Goal: Navigation & Orientation: Find specific page/section

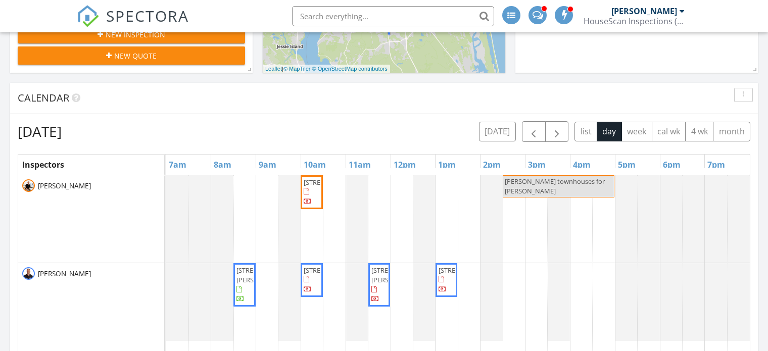
scroll to position [834, 783]
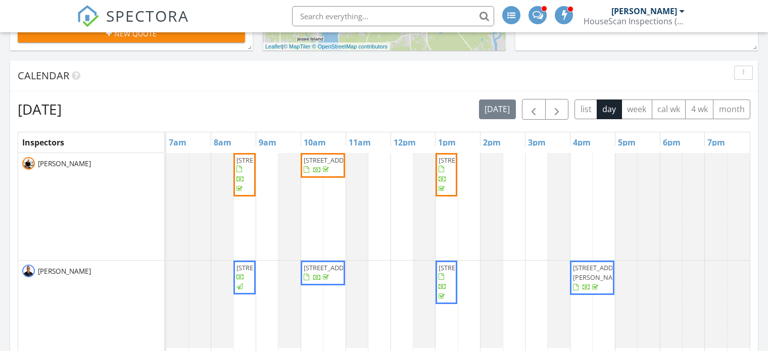
scroll to position [396, 0]
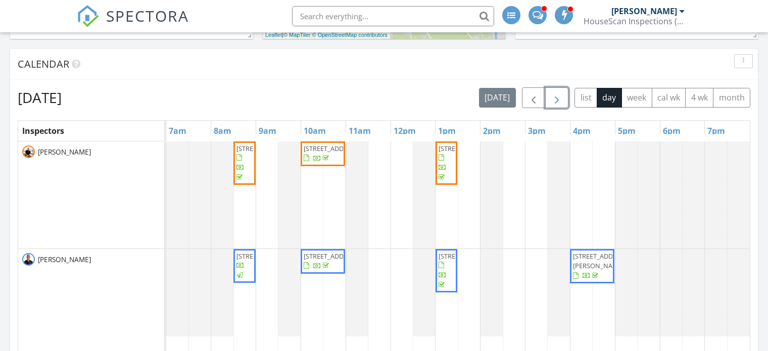
click at [560, 99] on span "button" at bounding box center [557, 98] width 12 height 12
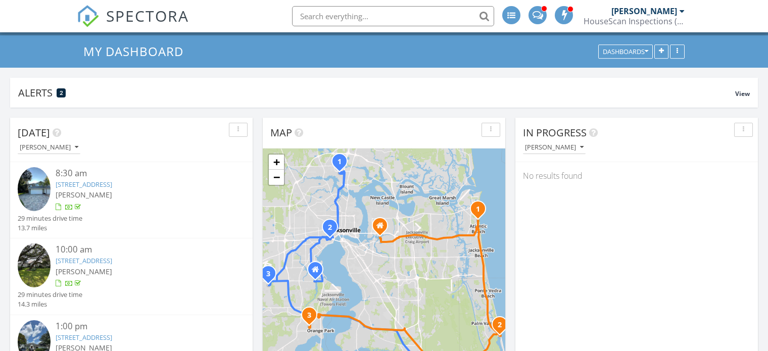
scroll to position [0, 0]
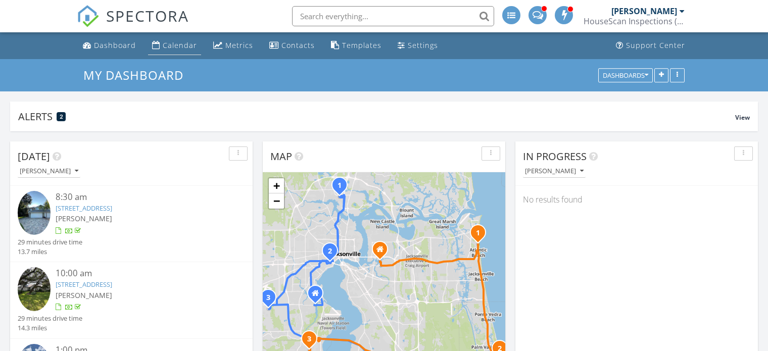
click at [181, 42] on div "Calendar" at bounding box center [180, 45] width 34 height 10
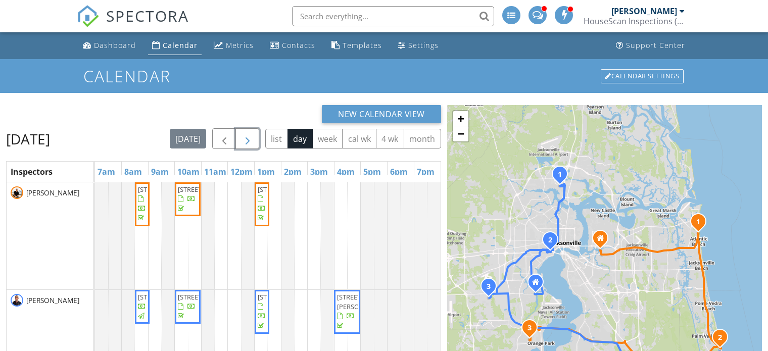
click at [254, 137] on span "button" at bounding box center [248, 139] width 12 height 12
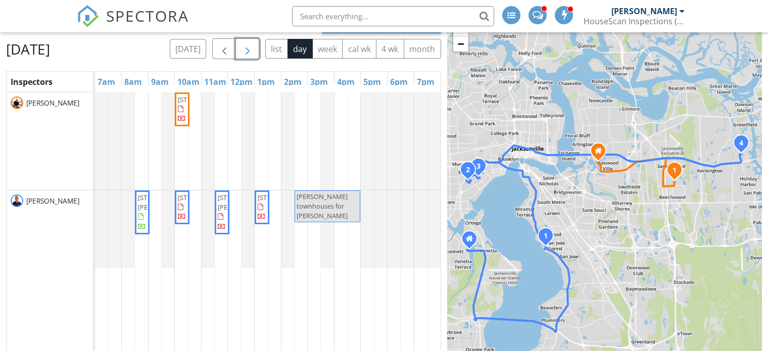
scroll to position [101, 0]
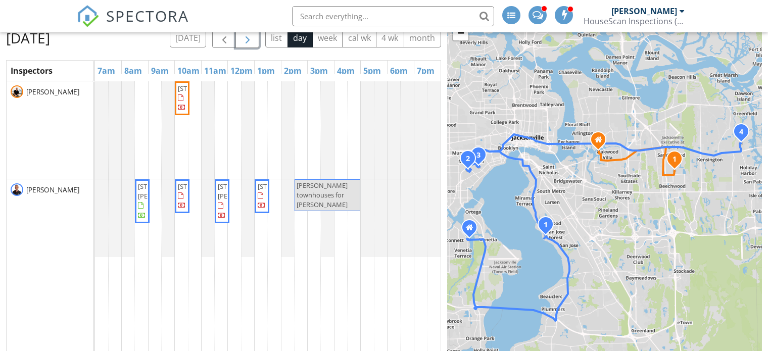
click at [251, 36] on span "button" at bounding box center [248, 38] width 12 height 12
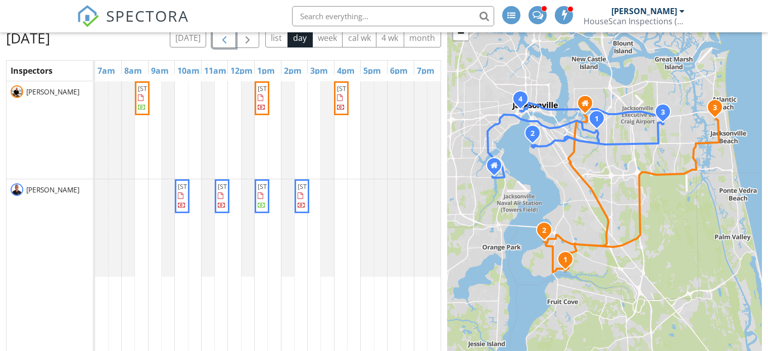
click at [230, 42] on span "button" at bounding box center [224, 38] width 12 height 12
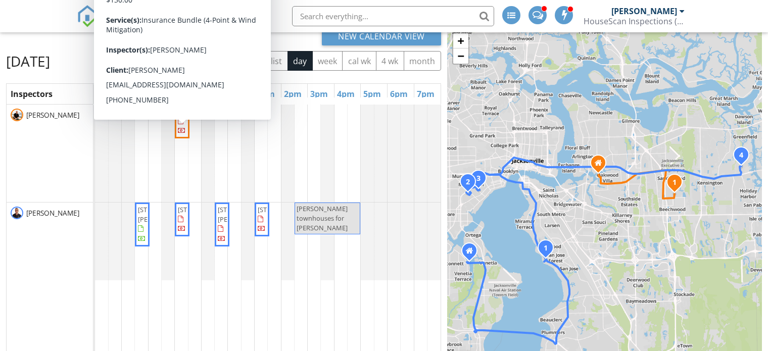
scroll to position [101, 0]
